Goal: Transaction & Acquisition: Purchase product/service

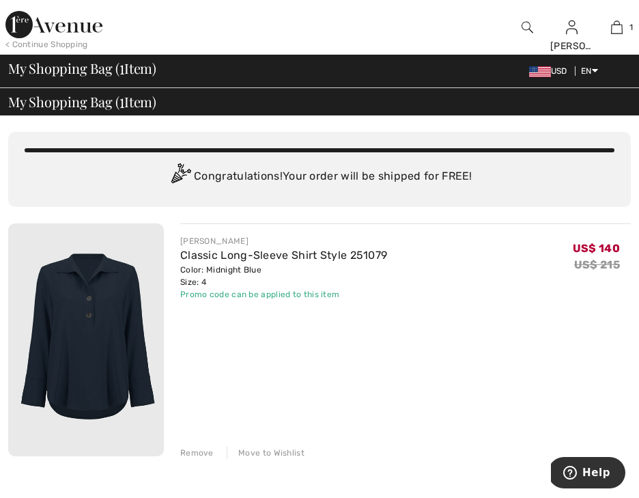
click at [81, 25] on img at bounding box center [53, 24] width 97 height 27
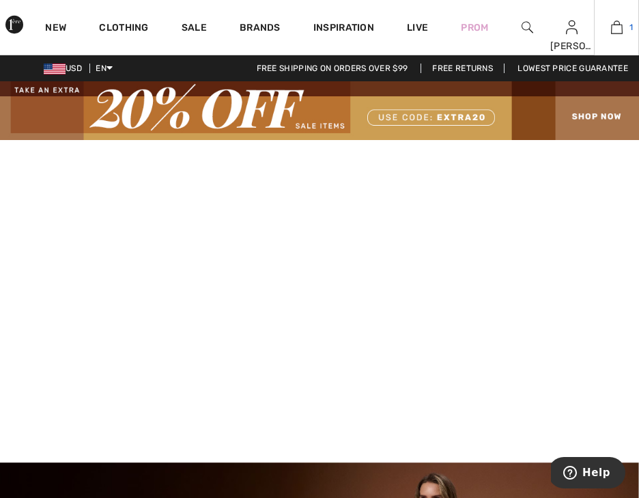
click at [617, 23] on img at bounding box center [617, 27] width 12 height 16
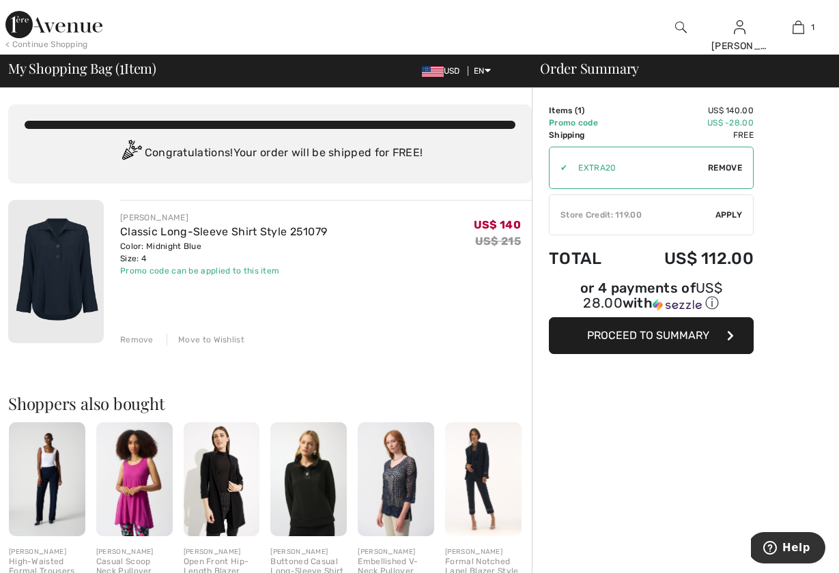
click at [638, 332] on span "Proceed to Summary" at bounding box center [648, 335] width 122 height 13
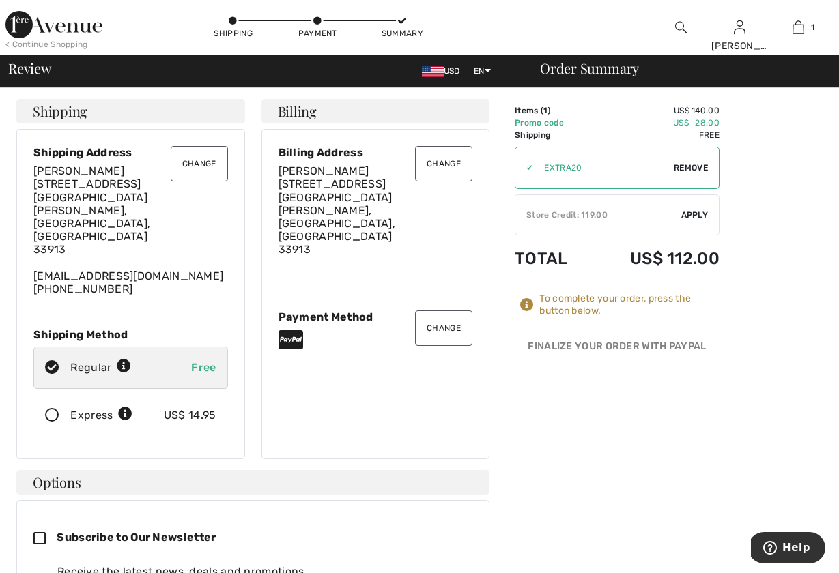
click at [635, 212] on div "Store Credit: 119.00" at bounding box center [598, 215] width 166 height 12
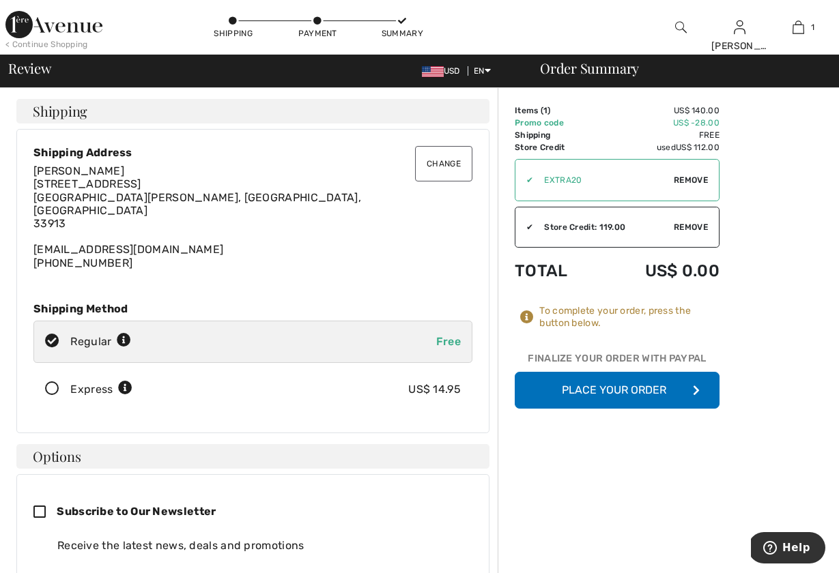
click at [617, 382] on button "Place Your Order" at bounding box center [617, 390] width 205 height 37
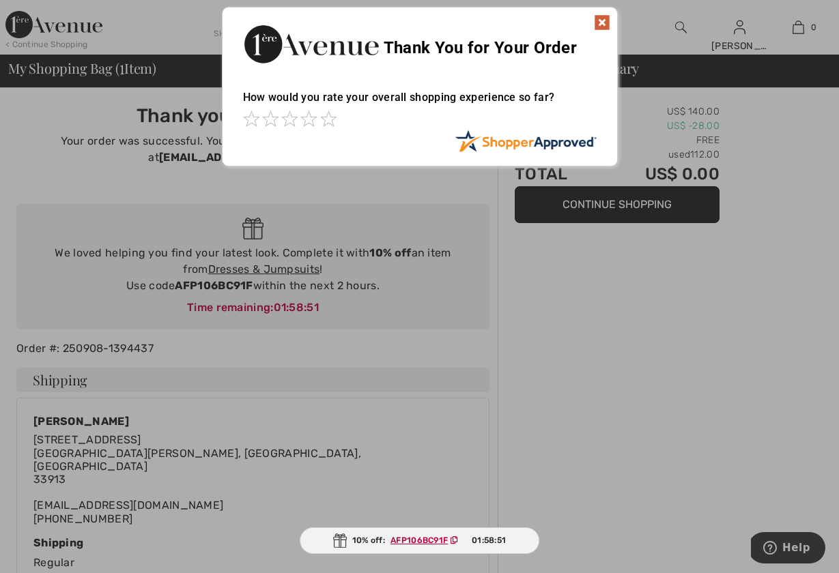
click at [603, 23] on img at bounding box center [602, 22] width 16 height 16
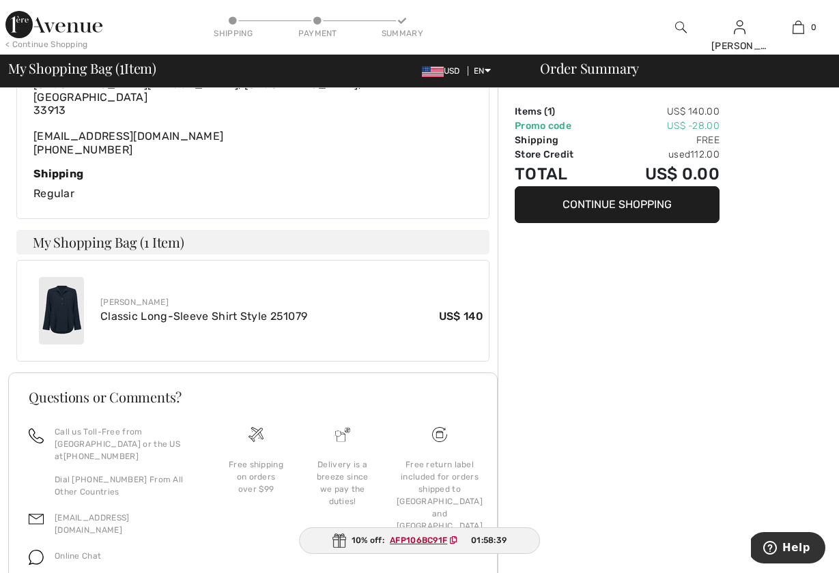
scroll to position [370, 0]
